Goal: Information Seeking & Learning: Learn about a topic

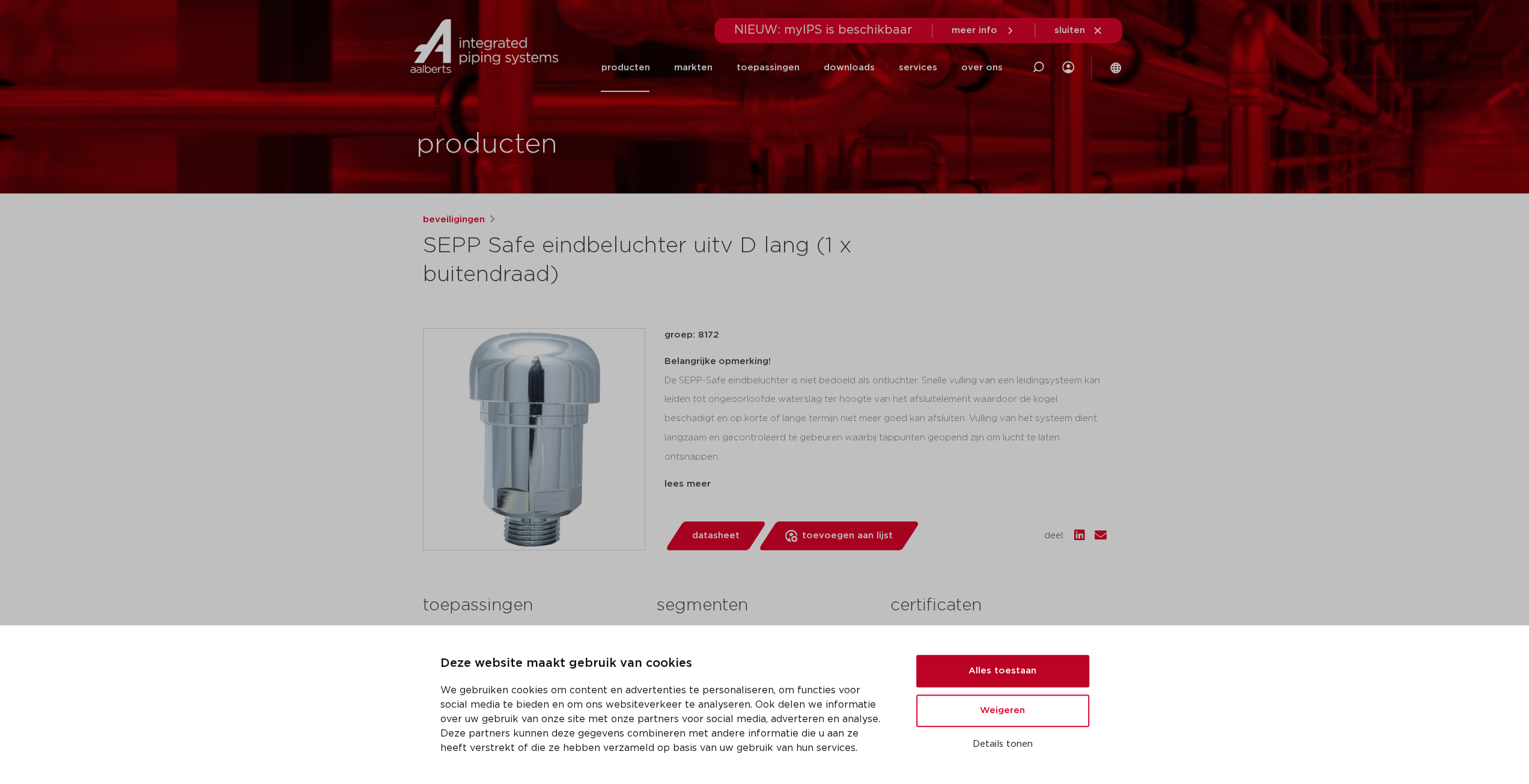
click at [1009, 672] on button "Alles toestaan" at bounding box center [1002, 671] width 173 height 33
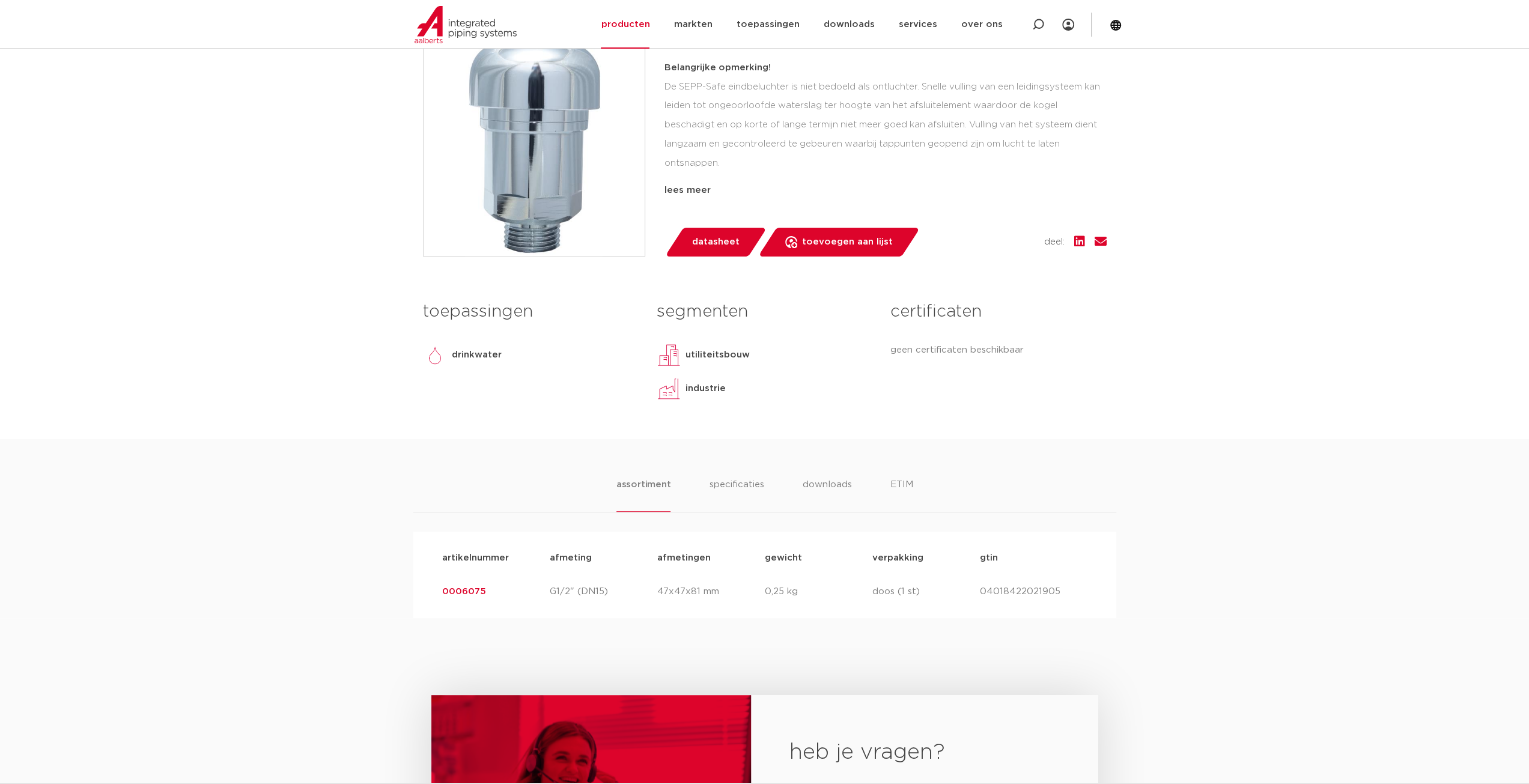
scroll to position [300, 0]
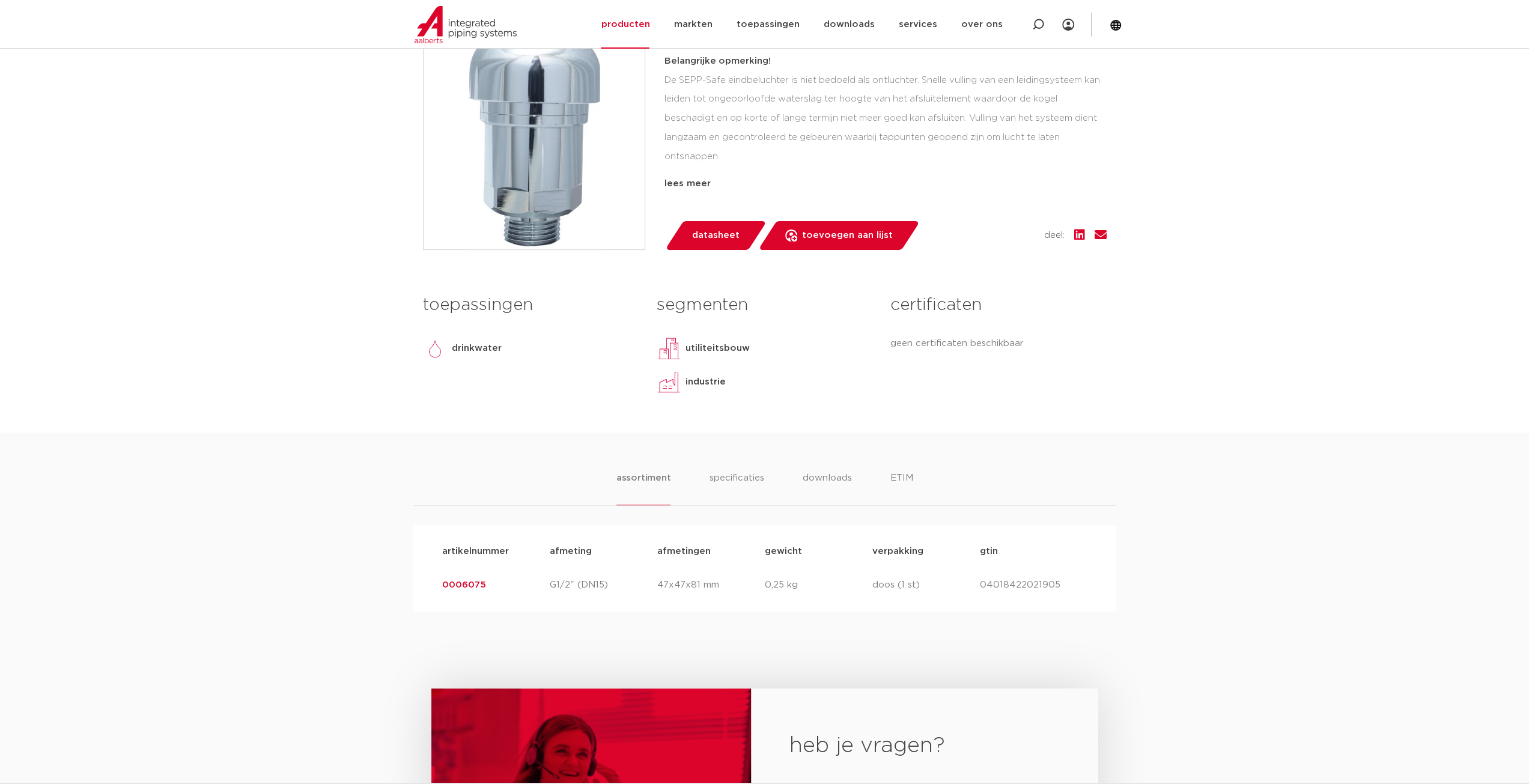
drag, startPoint x: 935, startPoint y: 337, endPoint x: 1040, endPoint y: 338, distance: 105.0
click at [1040, 338] on p "geen certificaten beschikbaar" at bounding box center [998, 343] width 215 height 14
click at [1041, 338] on p "geen certificaten beschikbaar" at bounding box center [998, 343] width 215 height 14
drag, startPoint x: 1047, startPoint y: 341, endPoint x: 875, endPoint y: 339, distance: 172.0
click at [875, 339] on div "toepassingen drinkwater lees meer lees minder segmenten utiliteitsbouw industri…" at bounding box center [764, 360] width 702 height 144
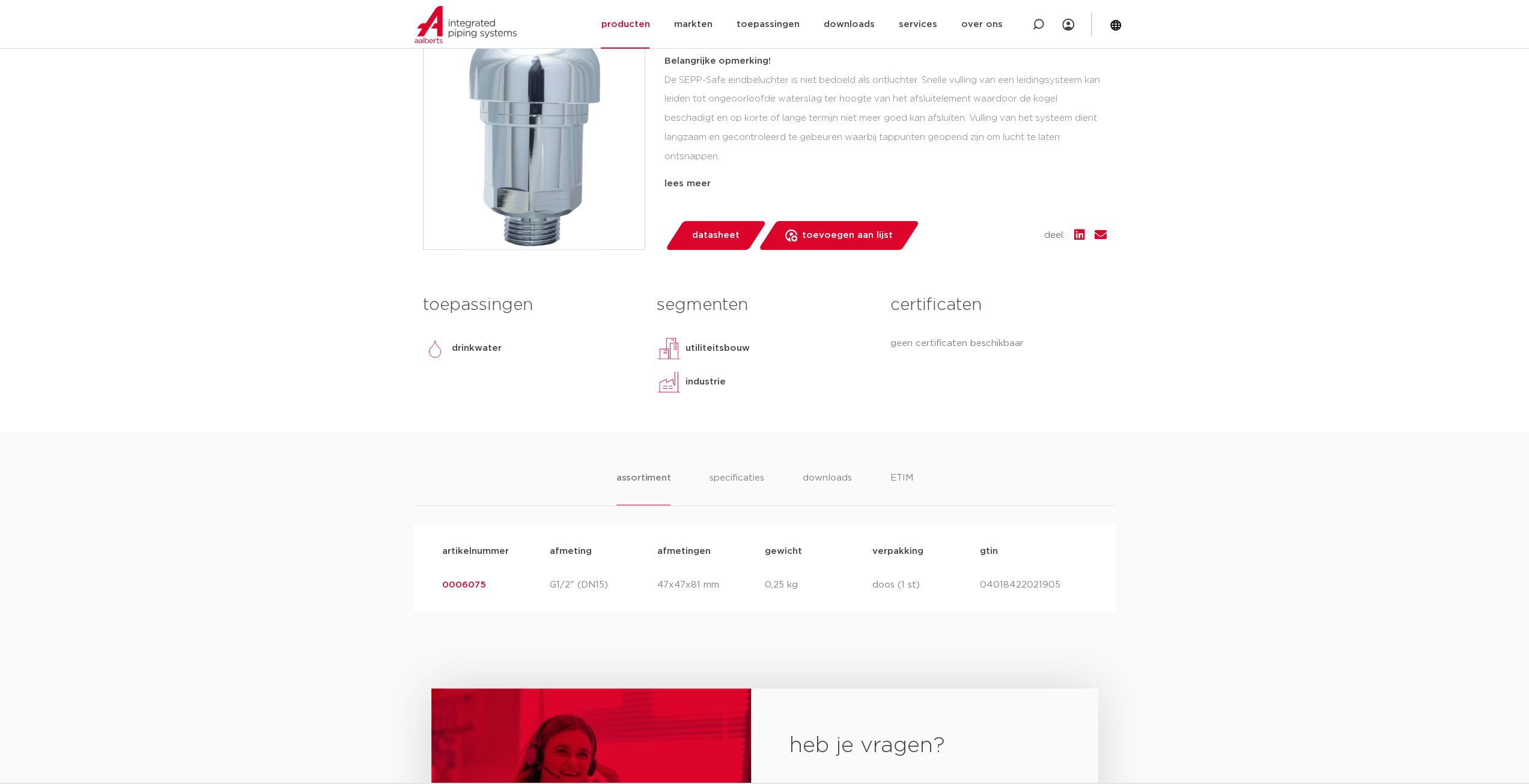
click at [875, 339] on div "segmenten utiliteitsbouw industrie lees meer lees minder" at bounding box center [764, 346] width 234 height 116
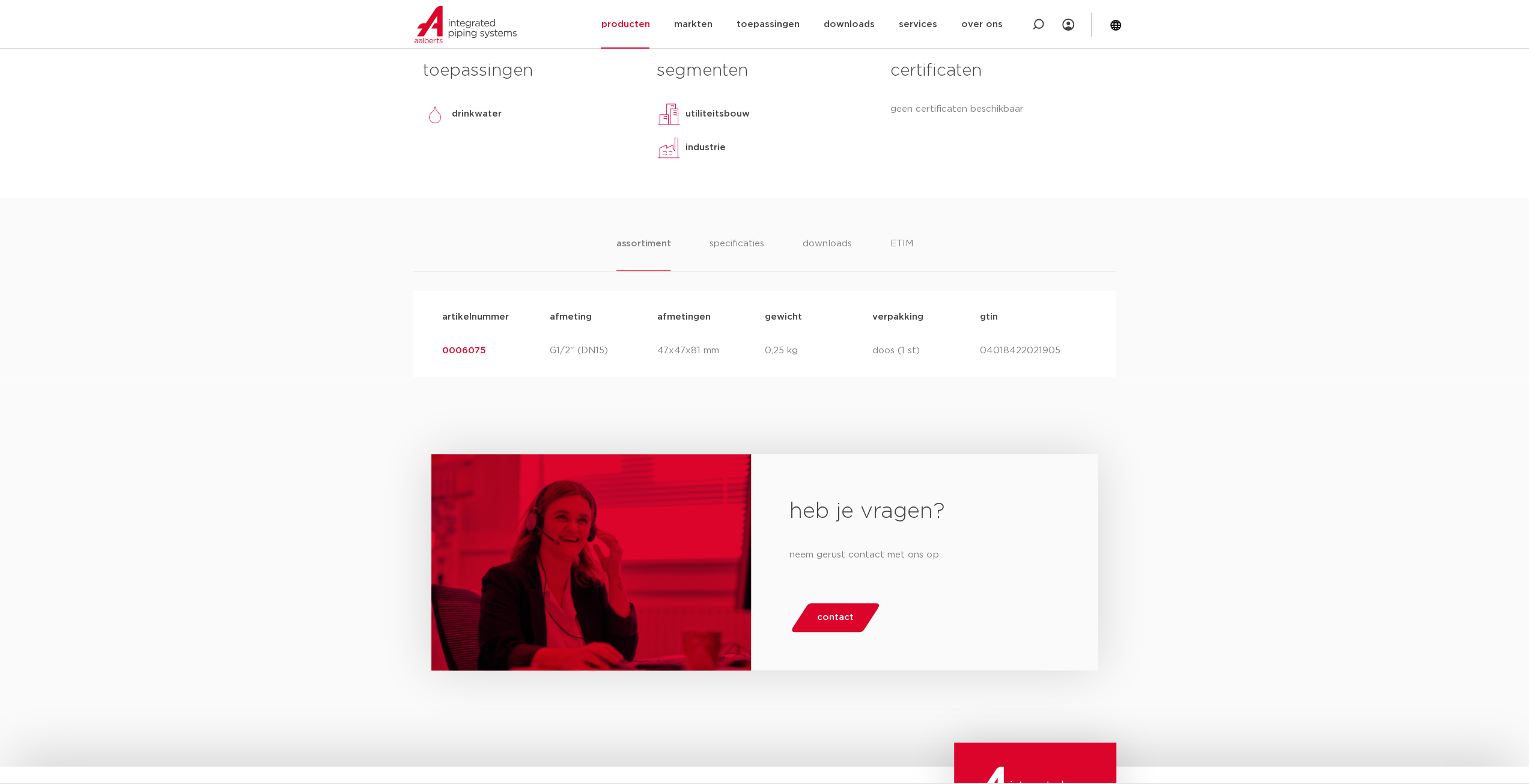
scroll to position [601, 0]
